Goal: Task Accomplishment & Management: Manage account settings

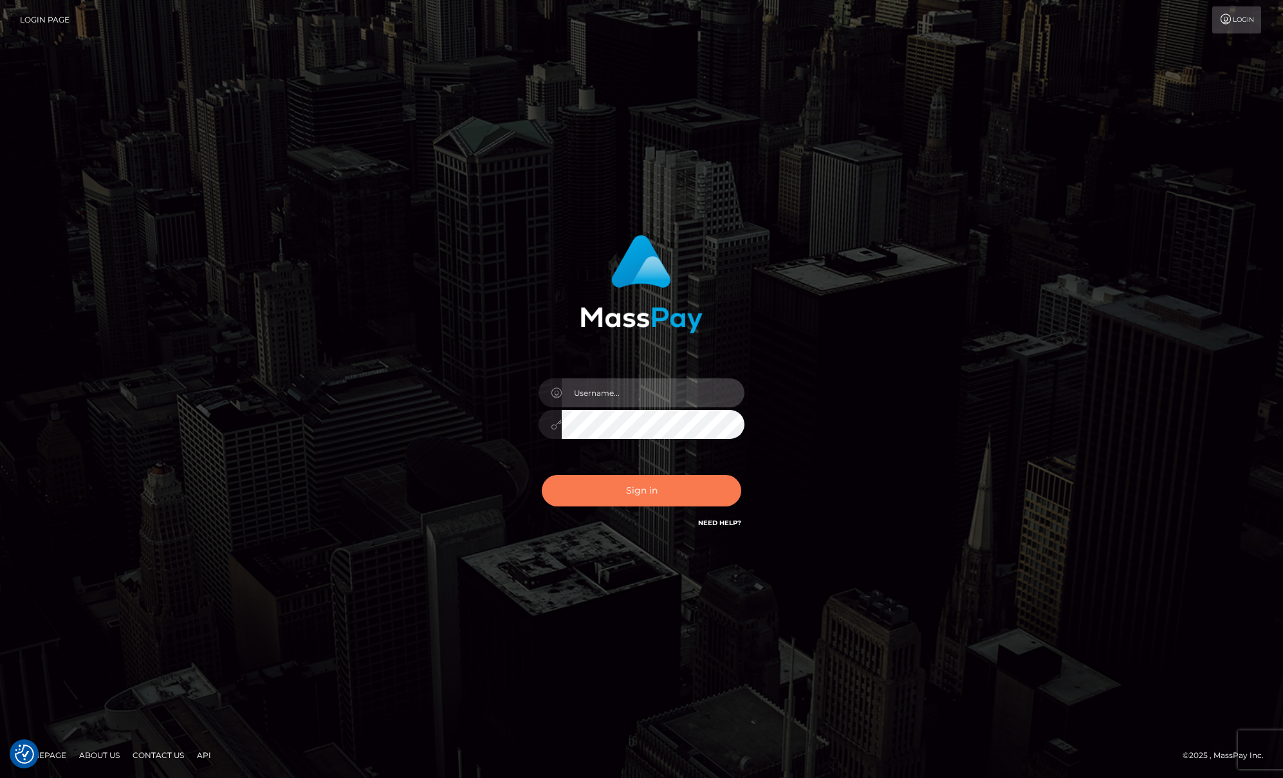
type input "Josue perales"
click at [651, 499] on button "Sign in" at bounding box center [641, 491] width 199 height 32
type input "[PERSON_NAME]"
click at [658, 485] on button "Sign in" at bounding box center [641, 491] width 199 height 32
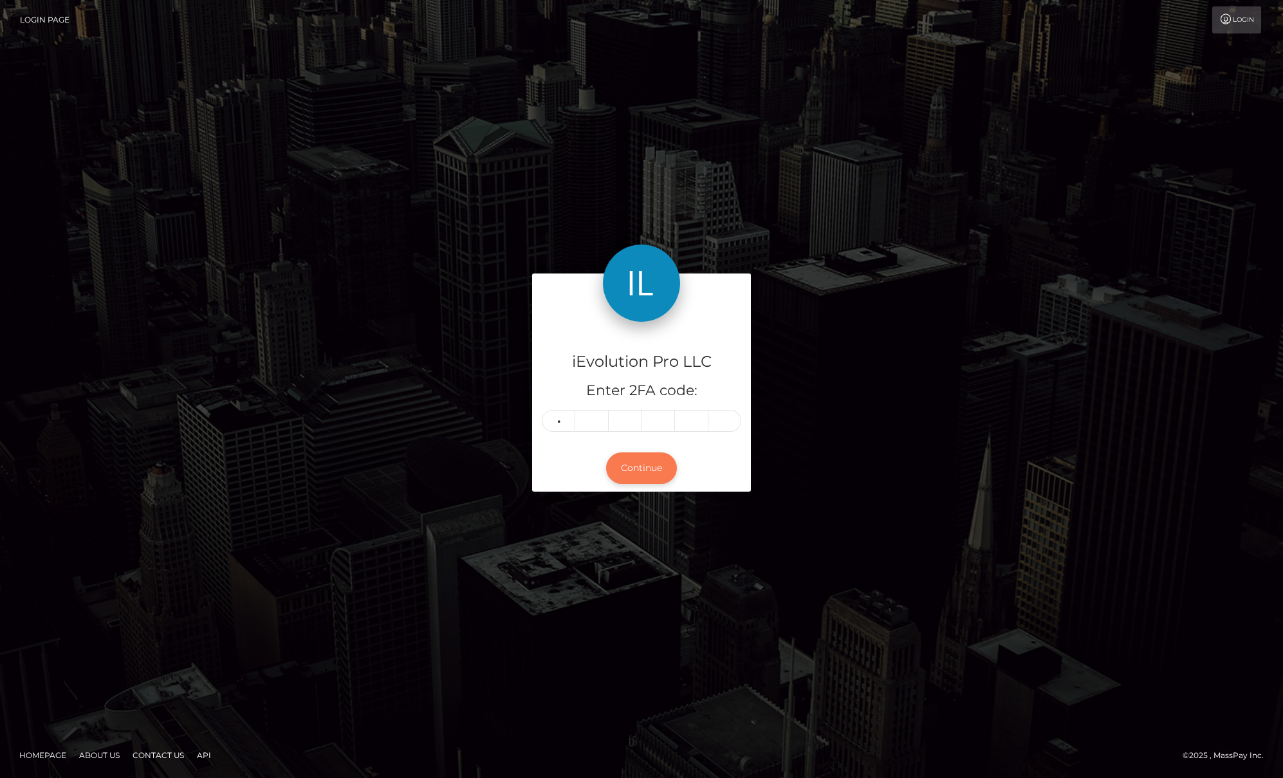
type input "2"
type input "1"
type input "3"
type input "7"
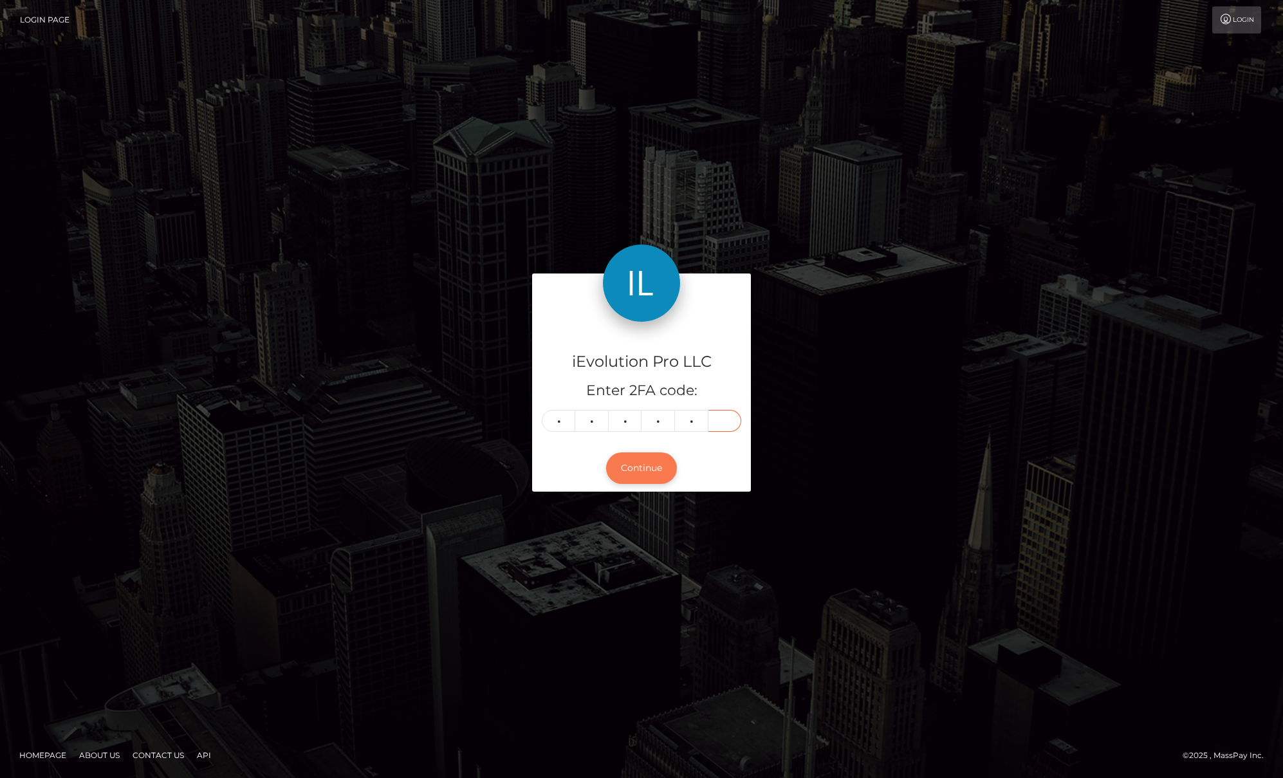
type input "3"
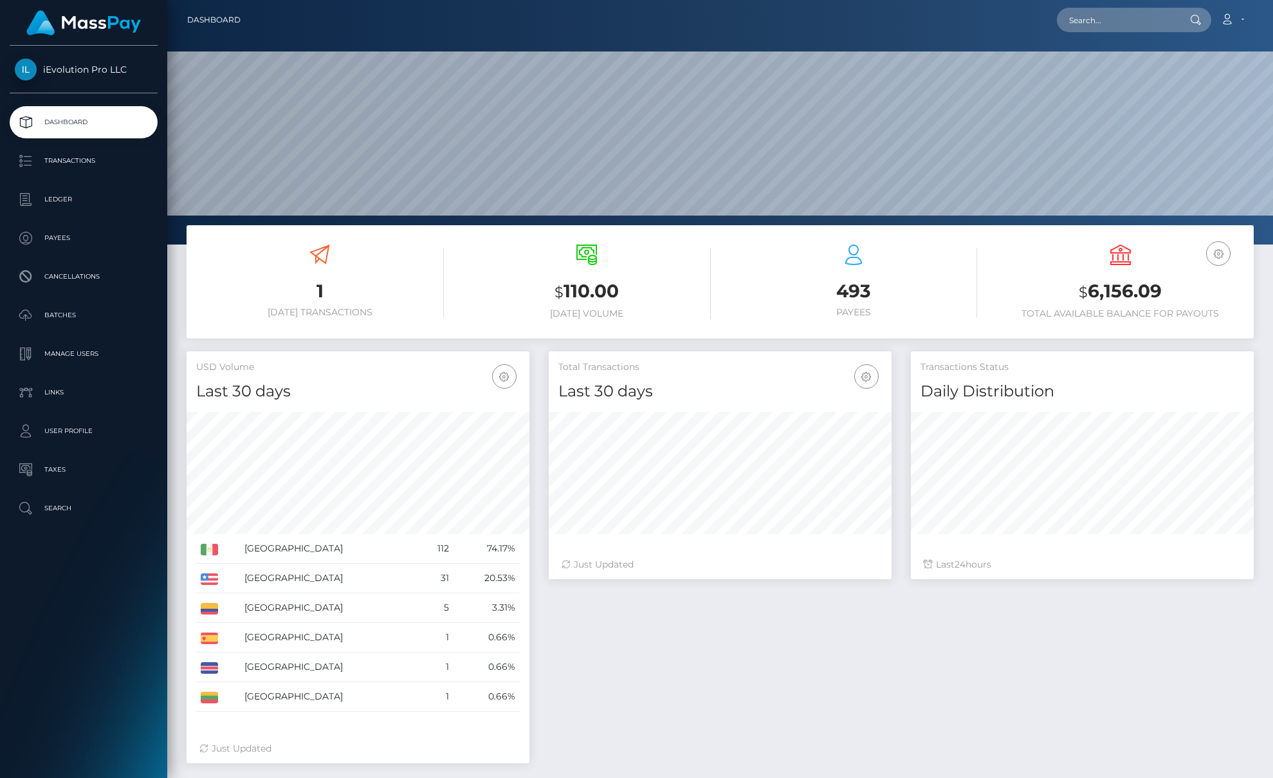
scroll to position [228, 343]
